Goal: Find specific page/section: Find specific page/section

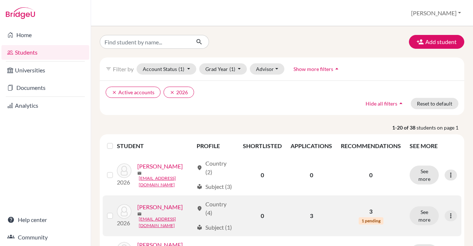
click at [146, 212] on link "[PERSON_NAME]" at bounding box center [160, 207] width 46 height 9
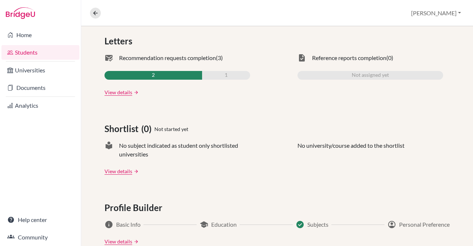
scroll to position [227, 0]
drag, startPoint x: 277, startPoint y: -4, endPoint x: 191, endPoint y: -11, distance: 85.8
click at [191, 0] on html "Home Students Universities Documents Analytics Help center Community Overview S…" at bounding box center [236, 123] width 473 height 246
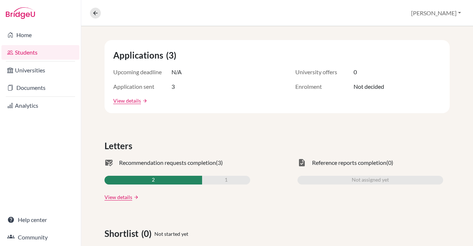
scroll to position [120, 0]
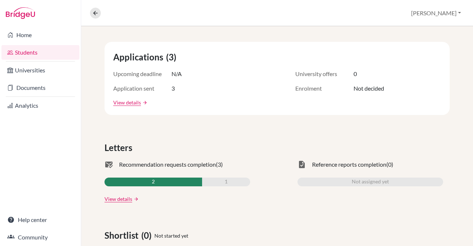
click at [138, 183] on div "2" at bounding box center [153, 182] width 98 height 9
click at [121, 200] on link "View details" at bounding box center [118, 199] width 28 height 8
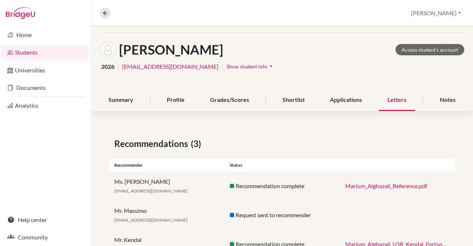
scroll to position [24, 0]
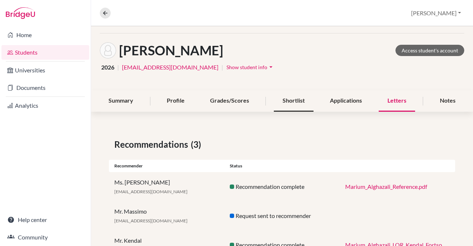
click at [292, 102] on div "Shortlist" at bounding box center [294, 100] width 40 height 21
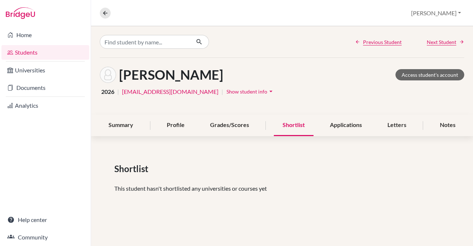
click at [294, 124] on div "Shortlist" at bounding box center [294, 125] width 40 height 21
click at [294, 125] on div "Shortlist" at bounding box center [294, 125] width 40 height 21
click at [296, 124] on div "Shortlist" at bounding box center [294, 125] width 40 height 21
click at [418, 76] on link "Access student's account" at bounding box center [429, 74] width 69 height 11
